Goal: Task Accomplishment & Management: Manage account settings

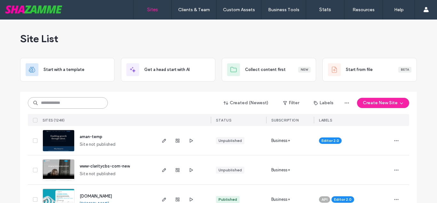
click at [59, 101] on input at bounding box center [68, 103] width 80 height 12
type input "**********"
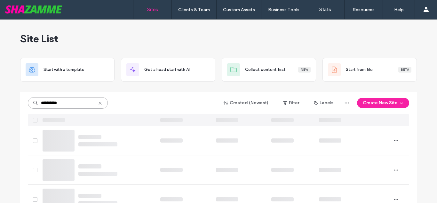
scroll to position [29, 0]
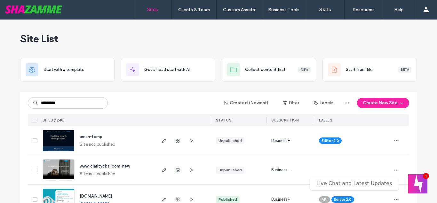
type input "*********"
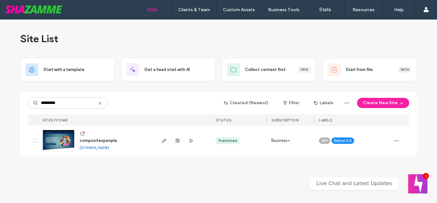
click at [99, 140] on span "compositespeople" at bounding box center [98, 140] width 37 height 5
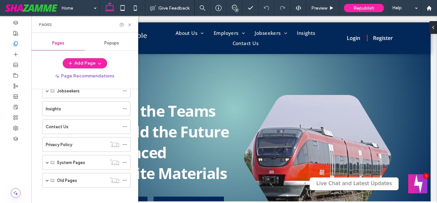
scroll to position [74, 0]
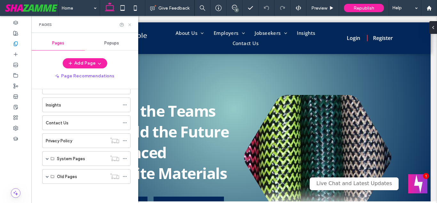
click at [130, 26] on icon at bounding box center [129, 24] width 5 height 5
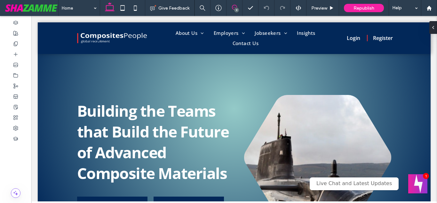
click at [236, 7] on icon at bounding box center [234, 7] width 5 height 5
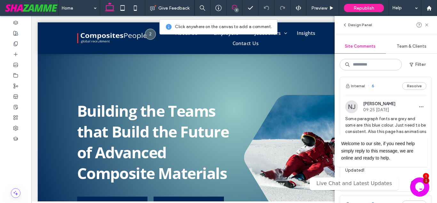
scroll to position [0, 0]
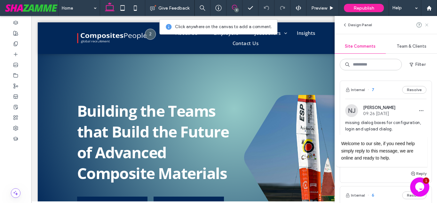
click at [427, 26] on icon at bounding box center [427, 24] width 5 height 5
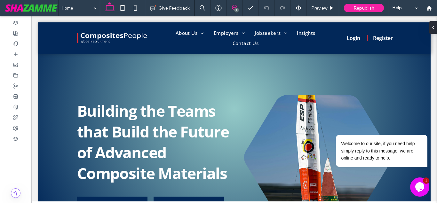
click at [236, 7] on use at bounding box center [234, 7] width 5 height 5
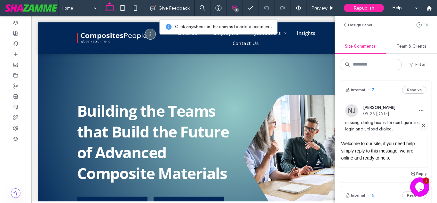
drag, startPoint x: 425, startPoint y: 125, endPoint x: 737, endPoint y: 200, distance: 321.3
click at [425, 125] on icon "Chat attention grabber" at bounding box center [424, 126] width 6 height 6
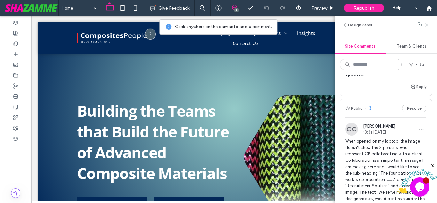
scroll to position [599, 0]
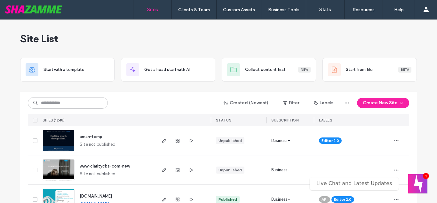
click at [200, 40] on div "Site List" at bounding box center [218, 39] width 397 height 38
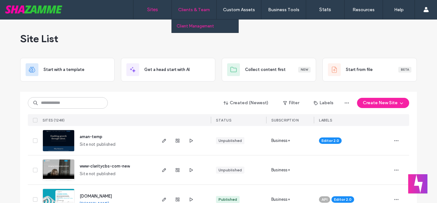
click at [208, 25] on label "Client Management" at bounding box center [195, 26] width 37 height 5
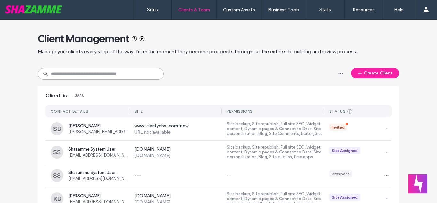
click at [112, 74] on input at bounding box center [101, 74] width 126 height 12
type input "*******"
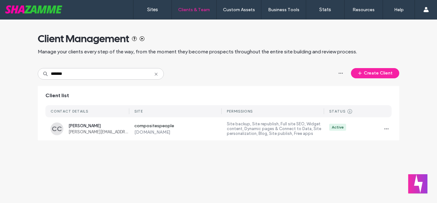
click at [392, 130] on div "Client list CONTACT DETAILS SITE PERMISSIONS STATUS Prospect Client created Sit…" at bounding box center [219, 113] width 362 height 54
click at [390, 131] on span "button" at bounding box center [387, 129] width 10 height 10
click at [371, 145] on span "Sites & Permissions" at bounding box center [365, 145] width 36 height 6
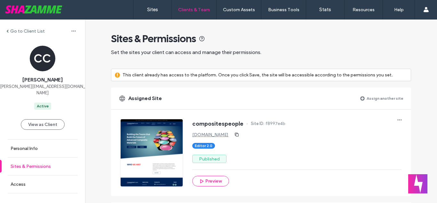
click at [51, 164] on label "Sites & Permissions" at bounding box center [31, 166] width 40 height 5
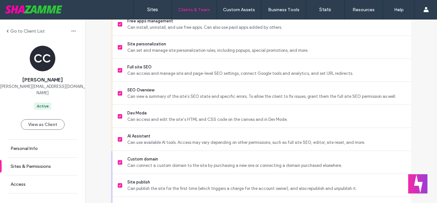
scroll to position [397, 0]
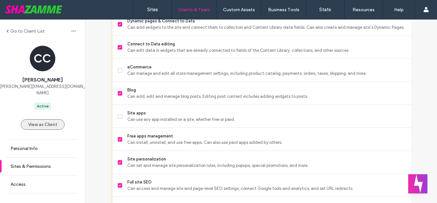
click at [32, 119] on button "View as Client" at bounding box center [43, 124] width 44 height 11
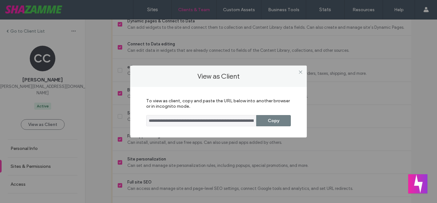
click at [276, 119] on button "Copy" at bounding box center [273, 120] width 35 height 11
click at [300, 70] on icon at bounding box center [300, 72] width 5 height 5
